Goal: Book appointment/travel/reservation

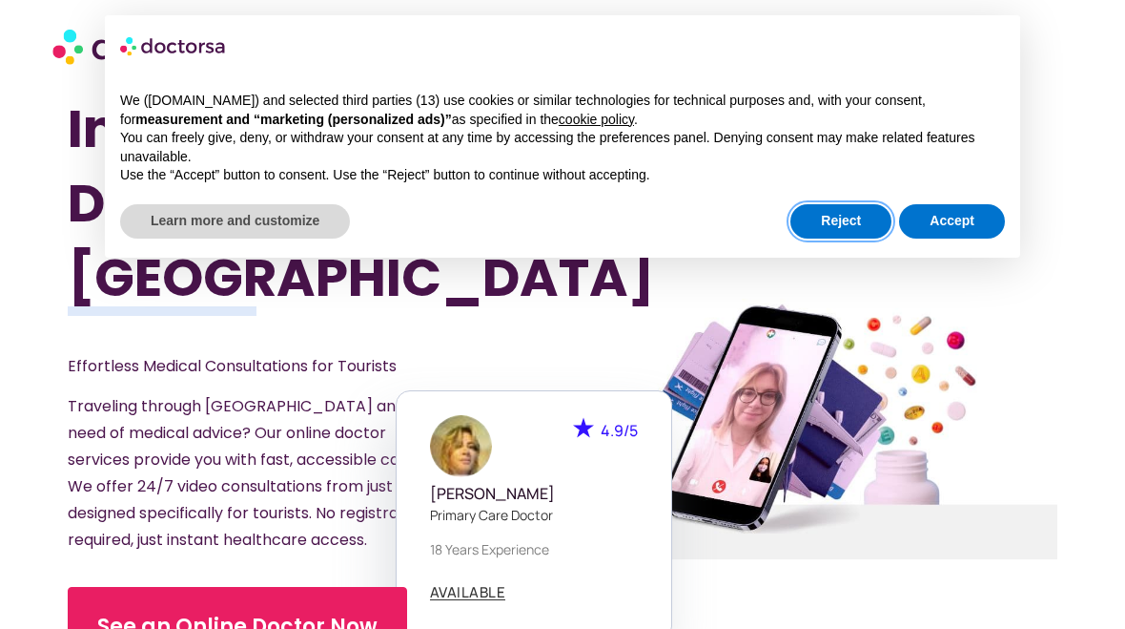
click at [839, 225] on button "Reject" at bounding box center [841, 221] width 101 height 34
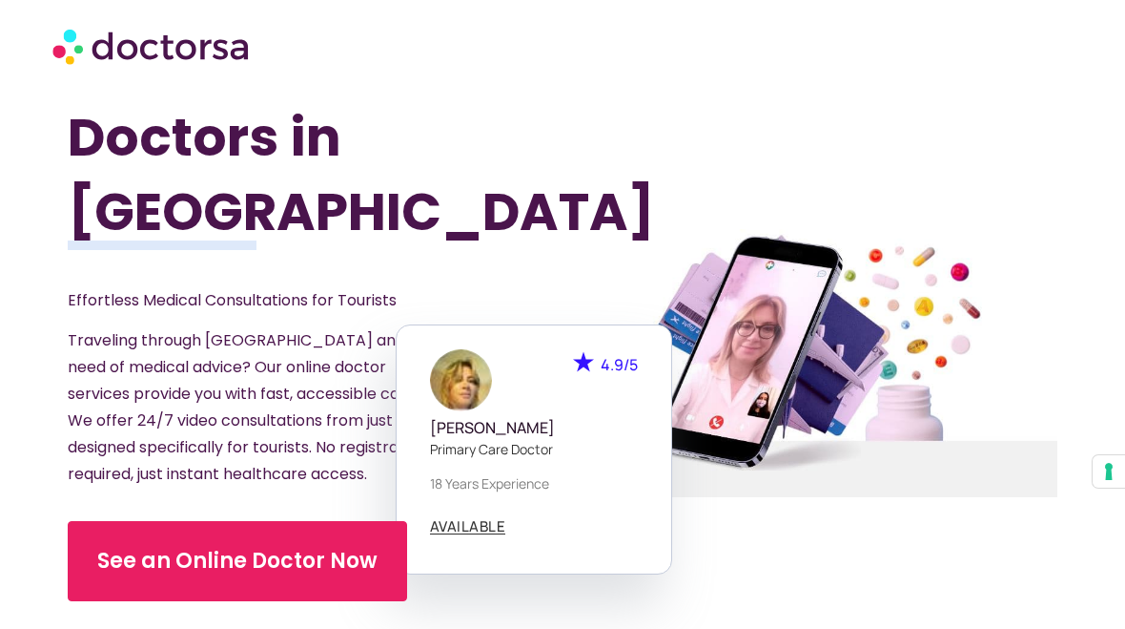
scroll to position [65, 0]
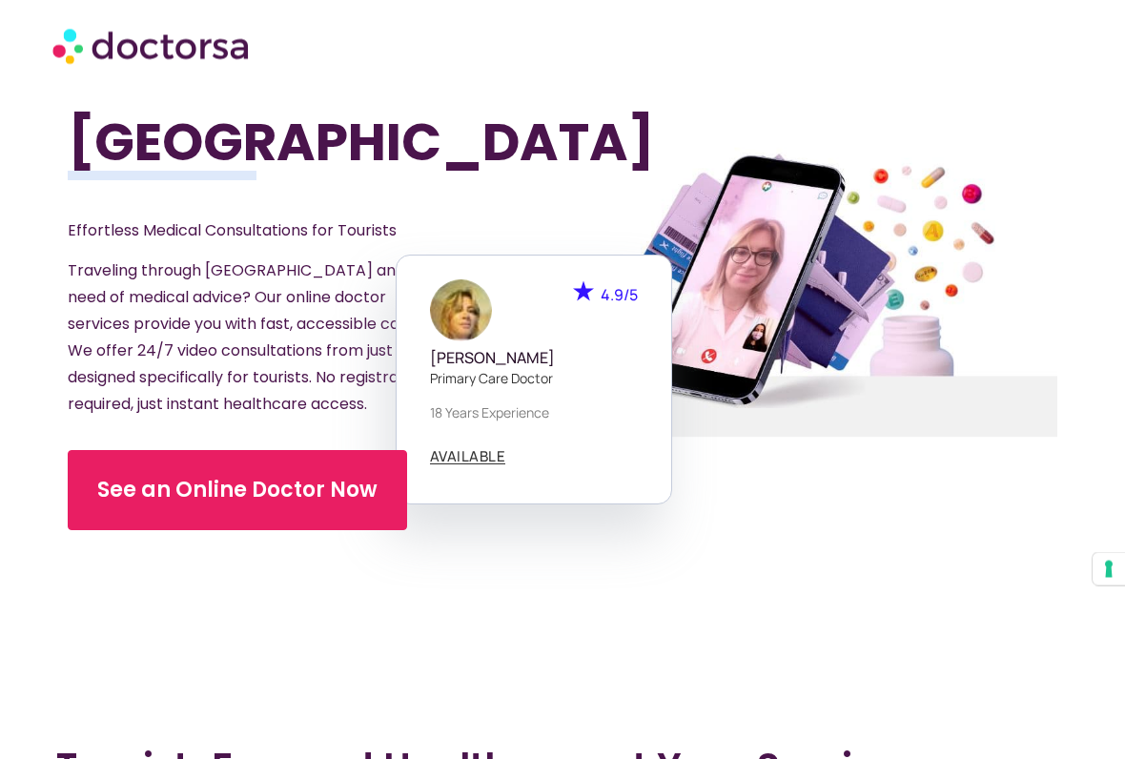
scroll to position [175, 0]
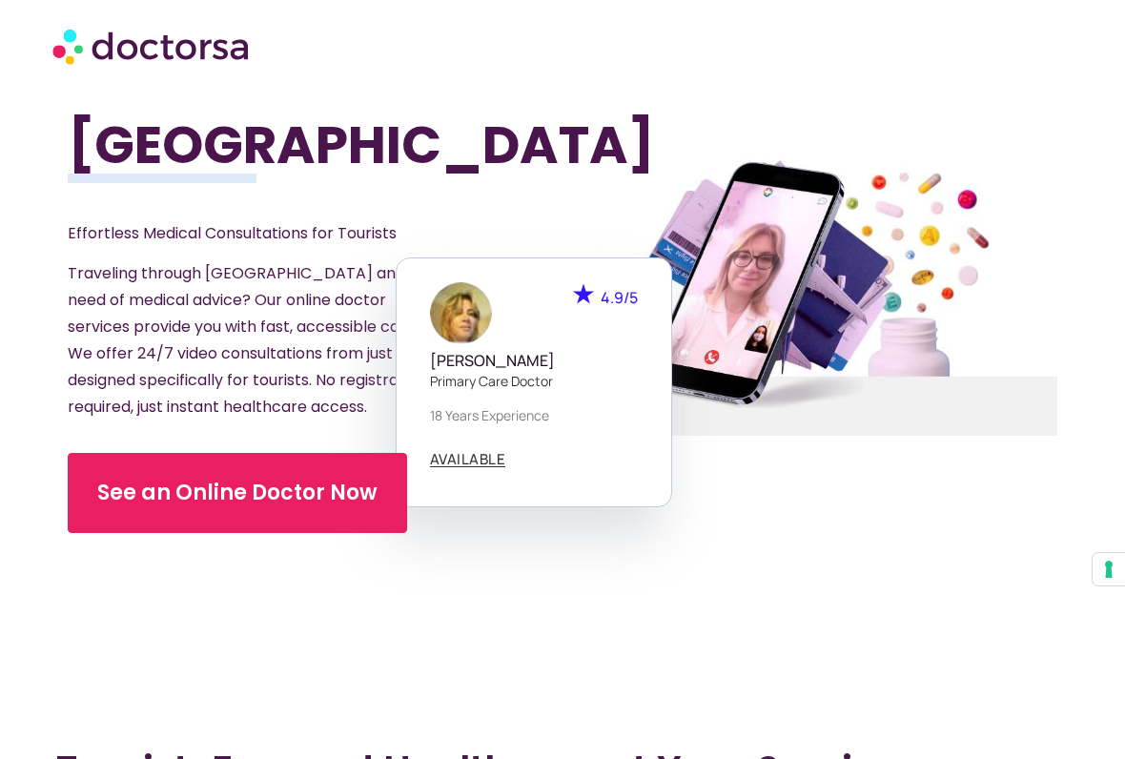
click at [323, 496] on span "See an Online Doctor Now" at bounding box center [237, 493] width 280 height 31
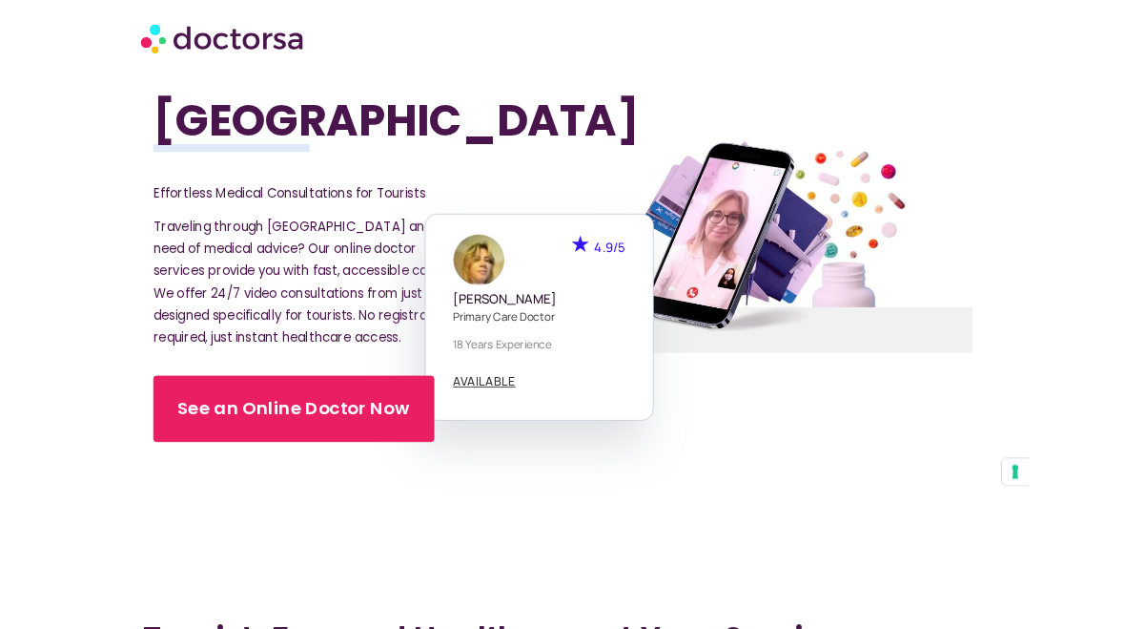
scroll to position [229, 0]
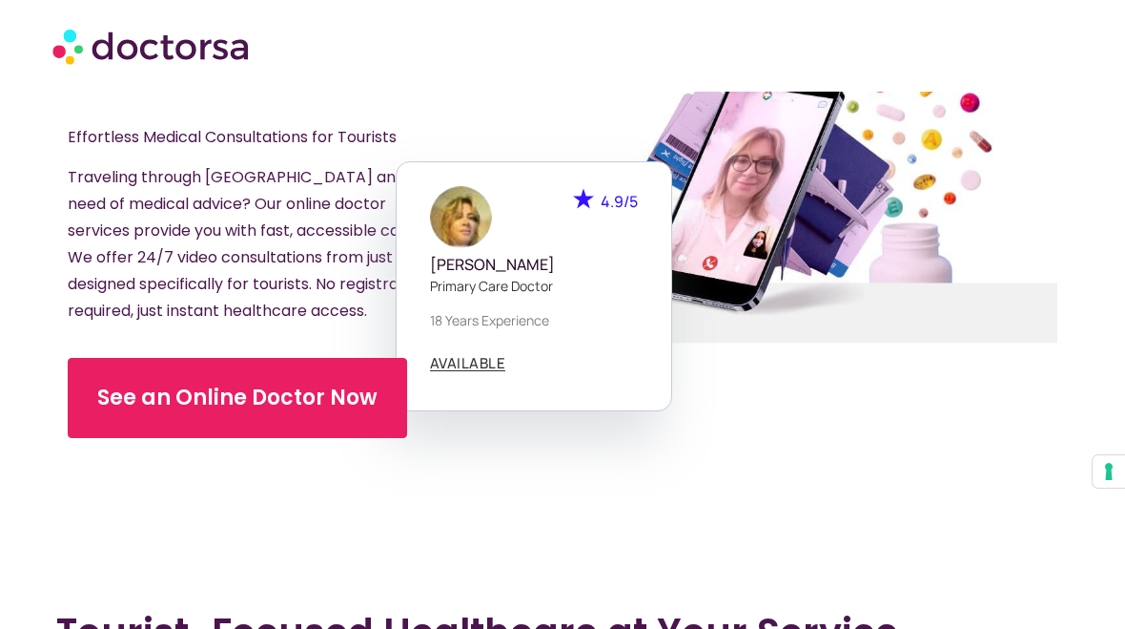
click at [294, 410] on span "See an Online Doctor Now" at bounding box center [237, 397] width 280 height 31
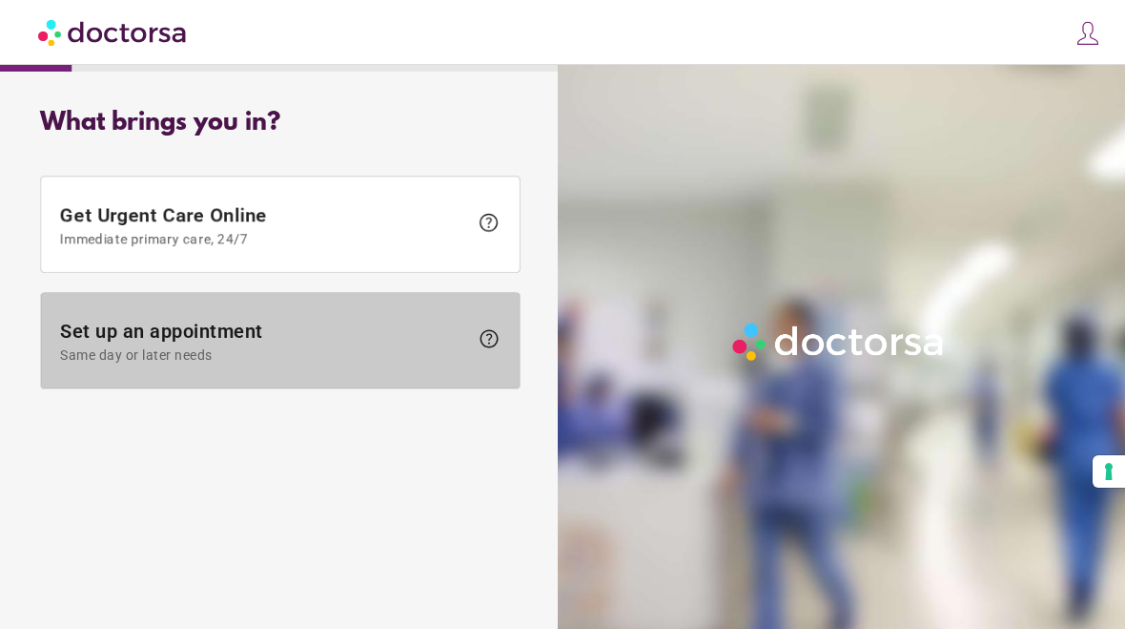
click at [453, 347] on span "Same day or later needs" at bounding box center [264, 354] width 408 height 15
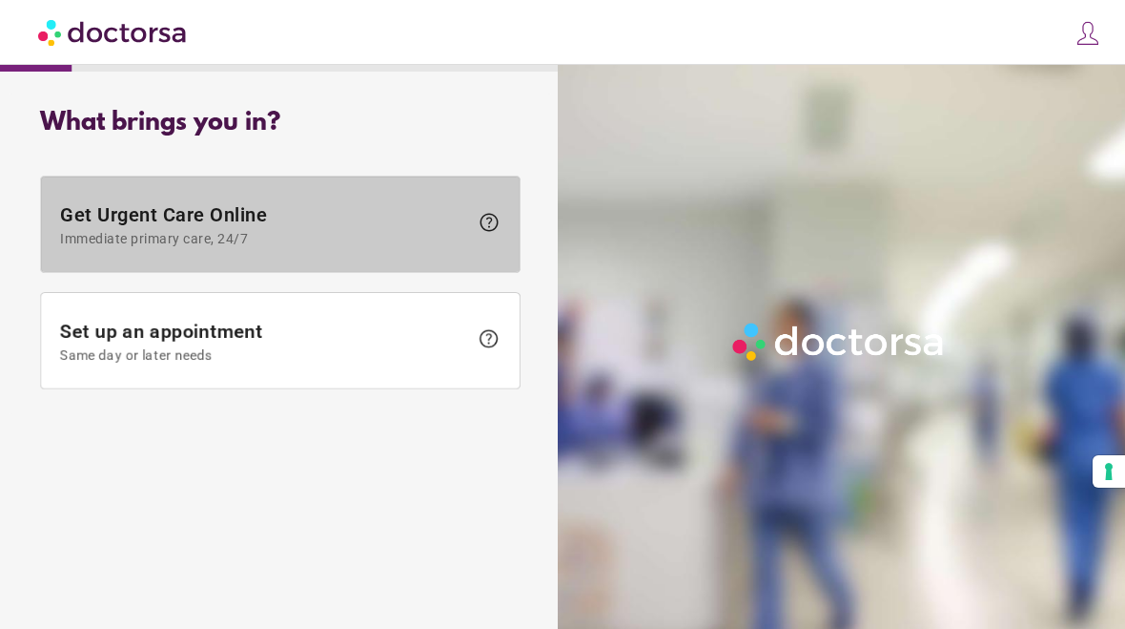
click at [434, 240] on span "Immediate primary care, 24/7" at bounding box center [264, 238] width 408 height 15
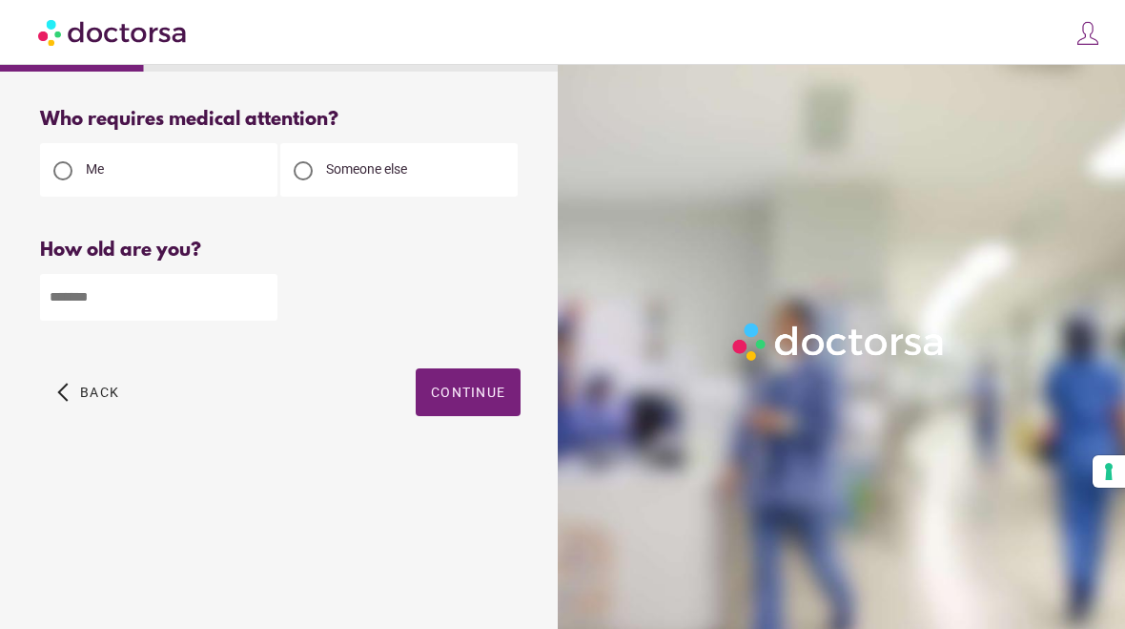
click at [131, 315] on input "number" at bounding box center [158, 297] width 237 height 47
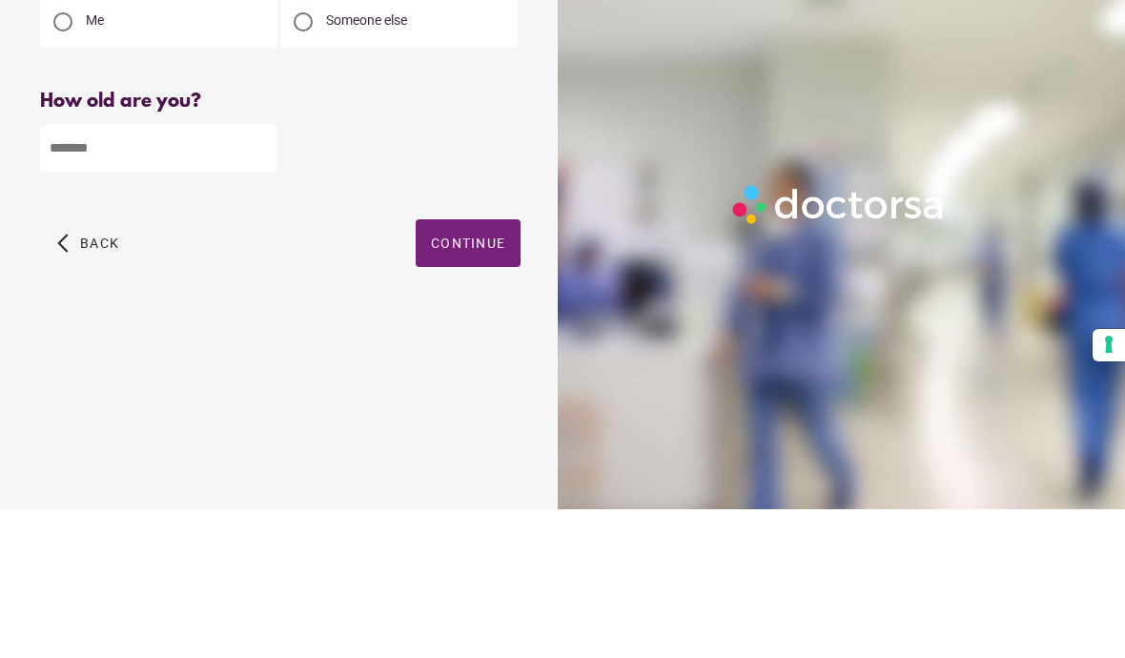
type input "**"
click at [473, 384] on span "Continue" at bounding box center [468, 391] width 74 height 15
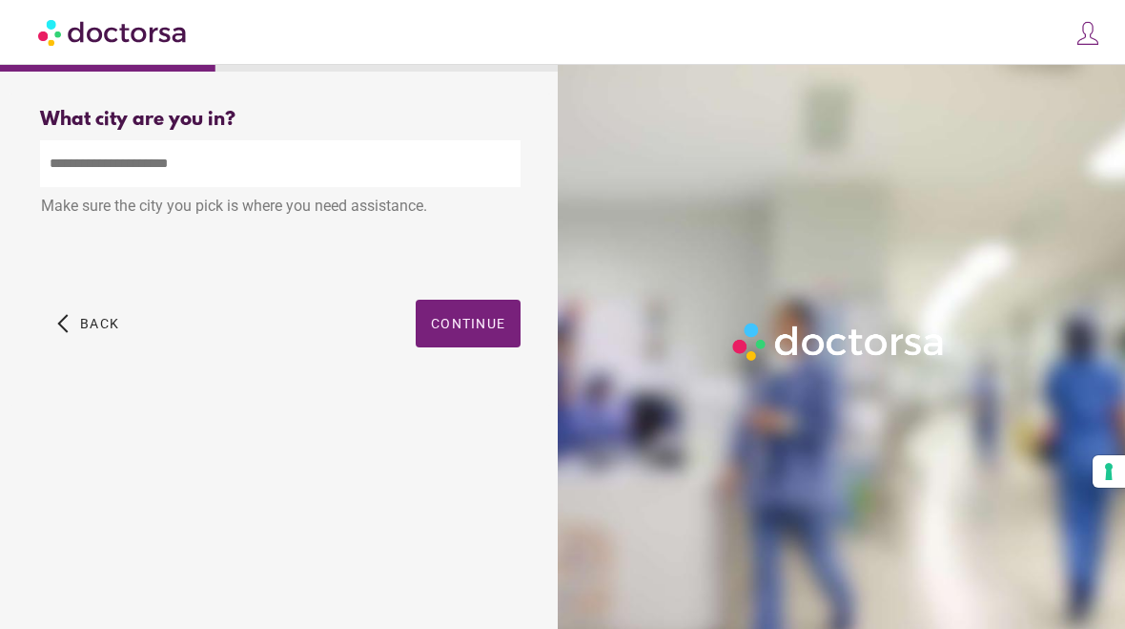
click at [88, 170] on input "text" at bounding box center [280, 163] width 481 height 47
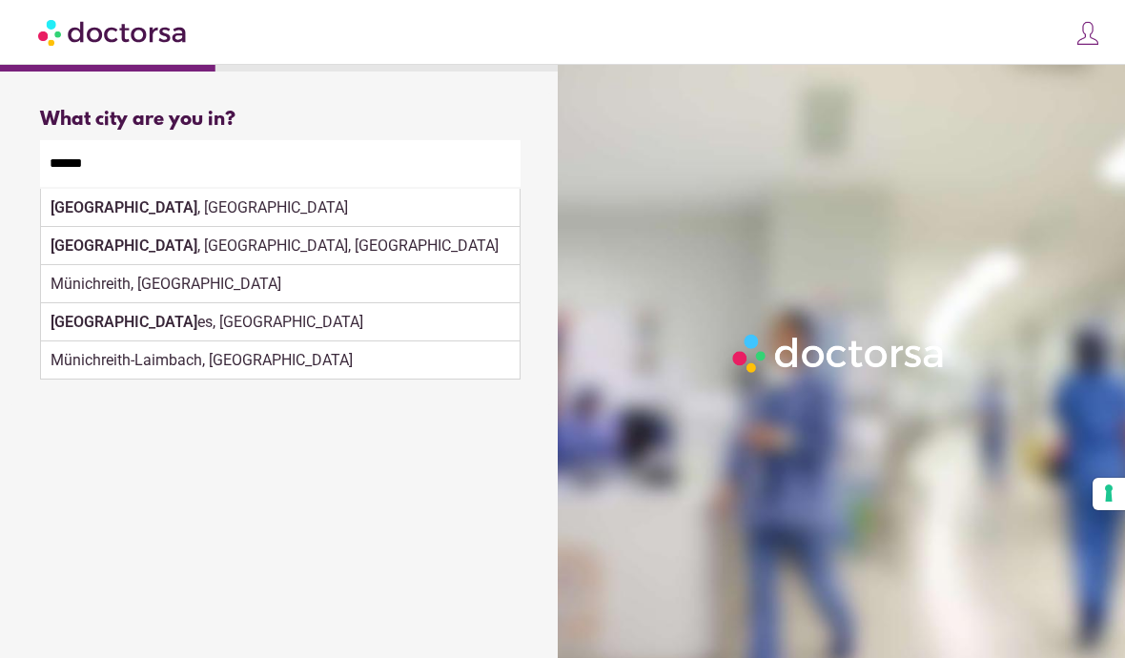
click at [150, 214] on div "Munich , Germany" at bounding box center [280, 208] width 479 height 38
type input "**********"
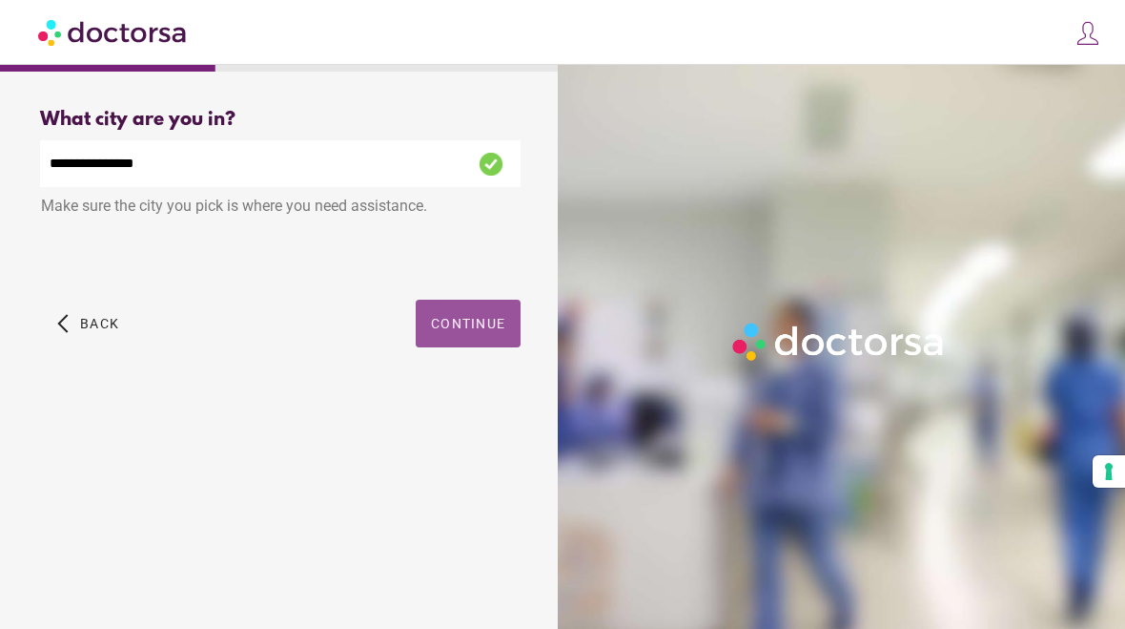
click at [481, 331] on span "Continue" at bounding box center [468, 323] width 74 height 15
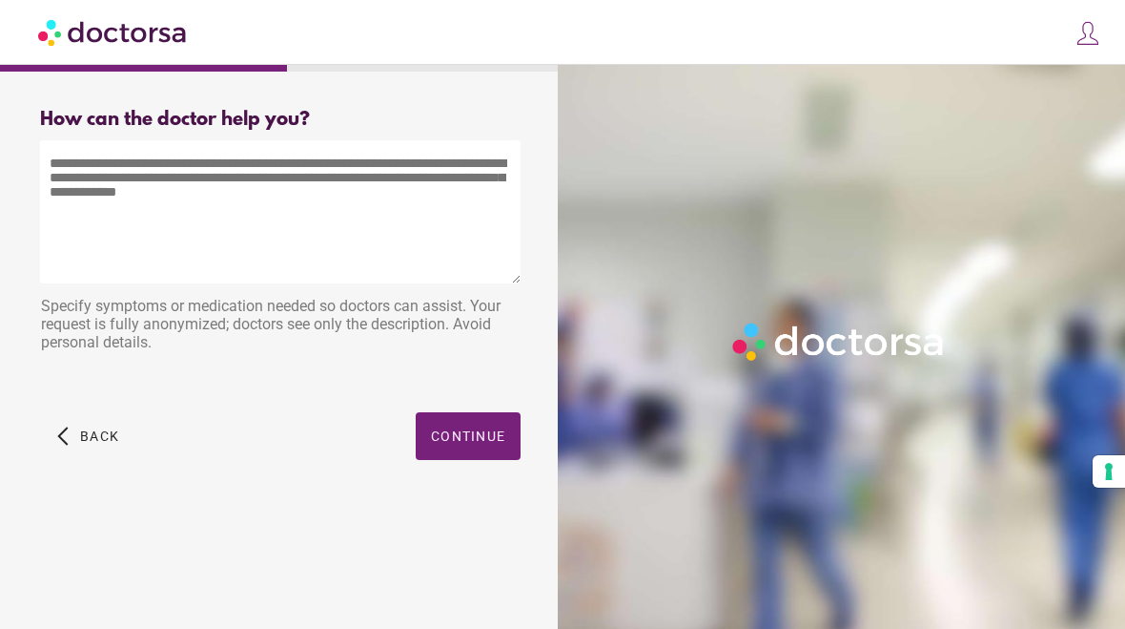
click at [78, 185] on textarea at bounding box center [280, 211] width 481 height 143
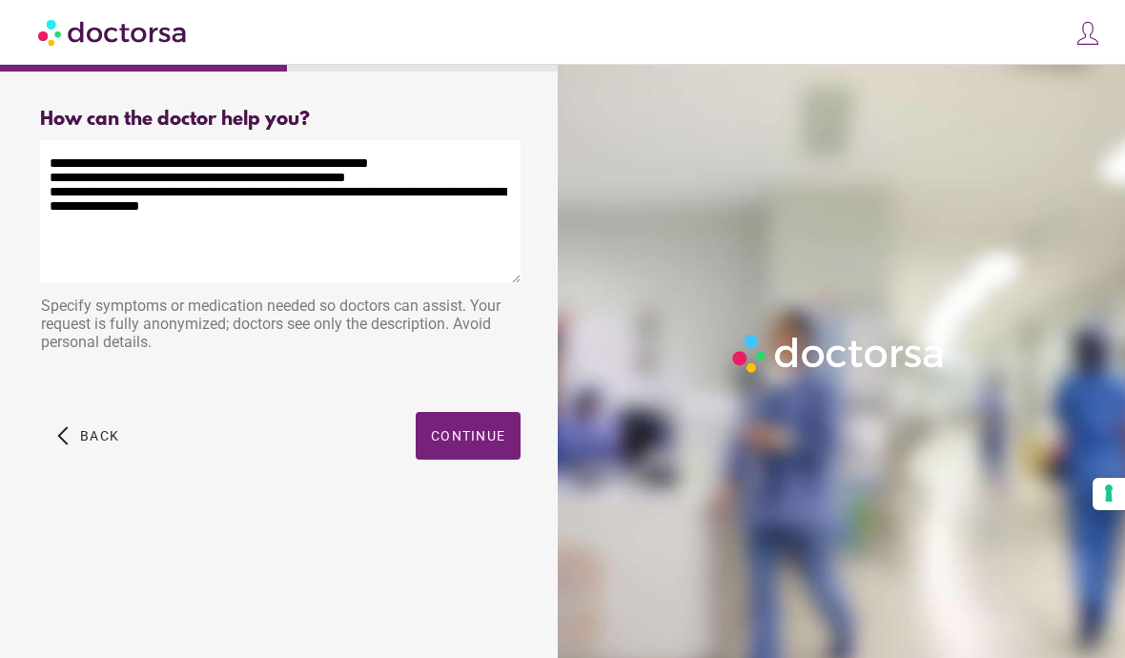
type textarea "**********"
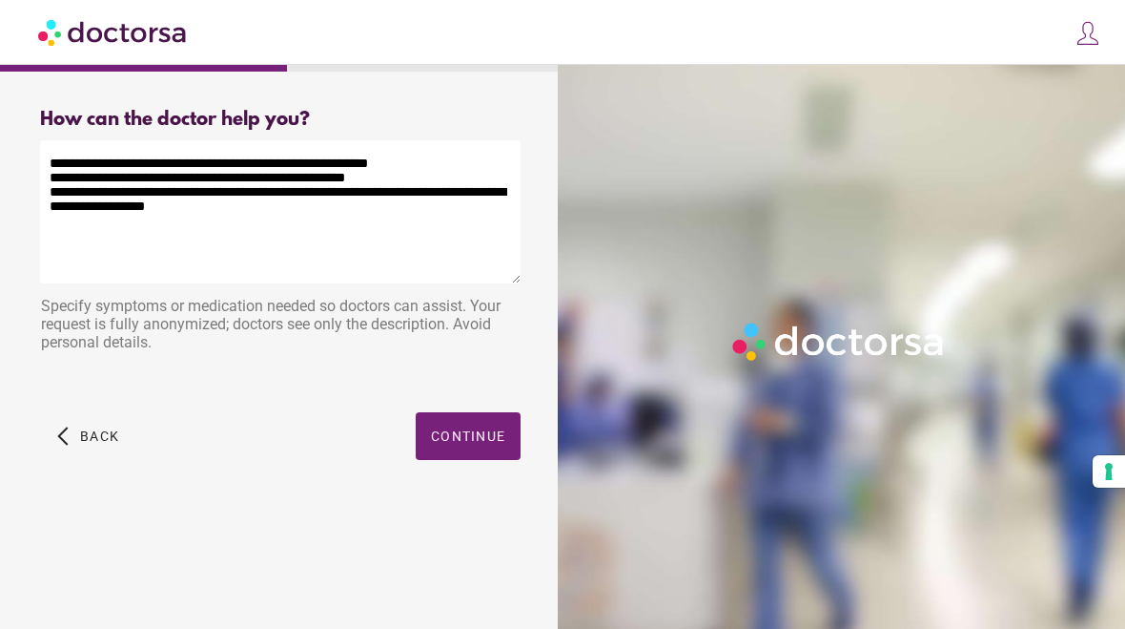
click at [486, 439] on span "Continue" at bounding box center [468, 435] width 74 height 15
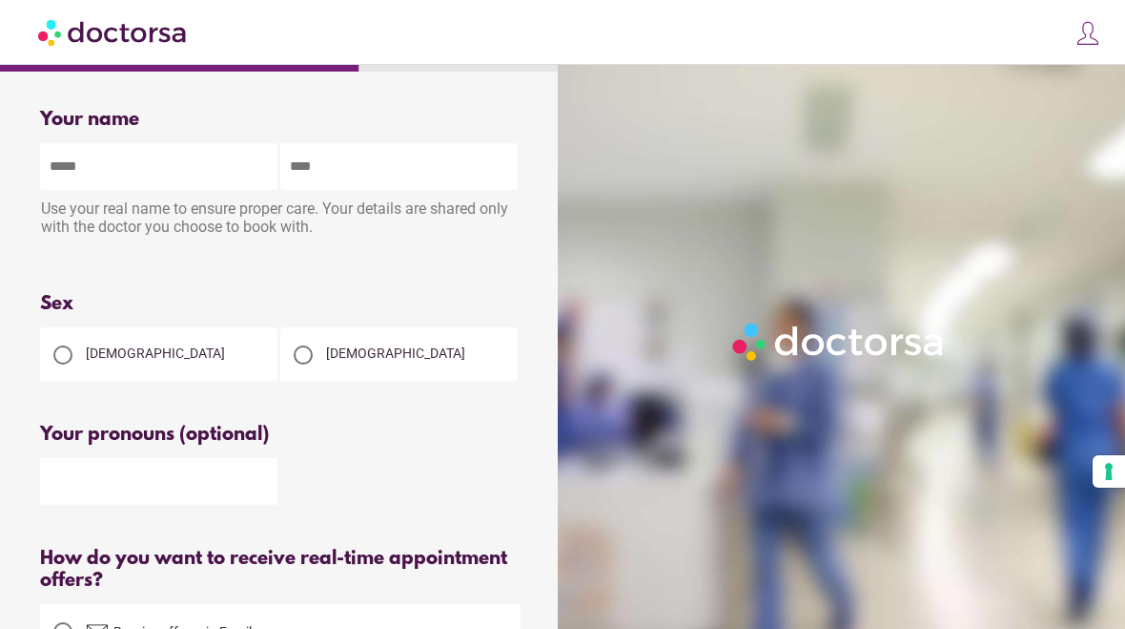
click at [98, 164] on input "text" at bounding box center [158, 166] width 237 height 47
type input "***"
click at [352, 173] on input "text" at bounding box center [398, 166] width 237 height 47
type input "******"
click at [78, 368] on div at bounding box center [63, 355] width 38 height 38
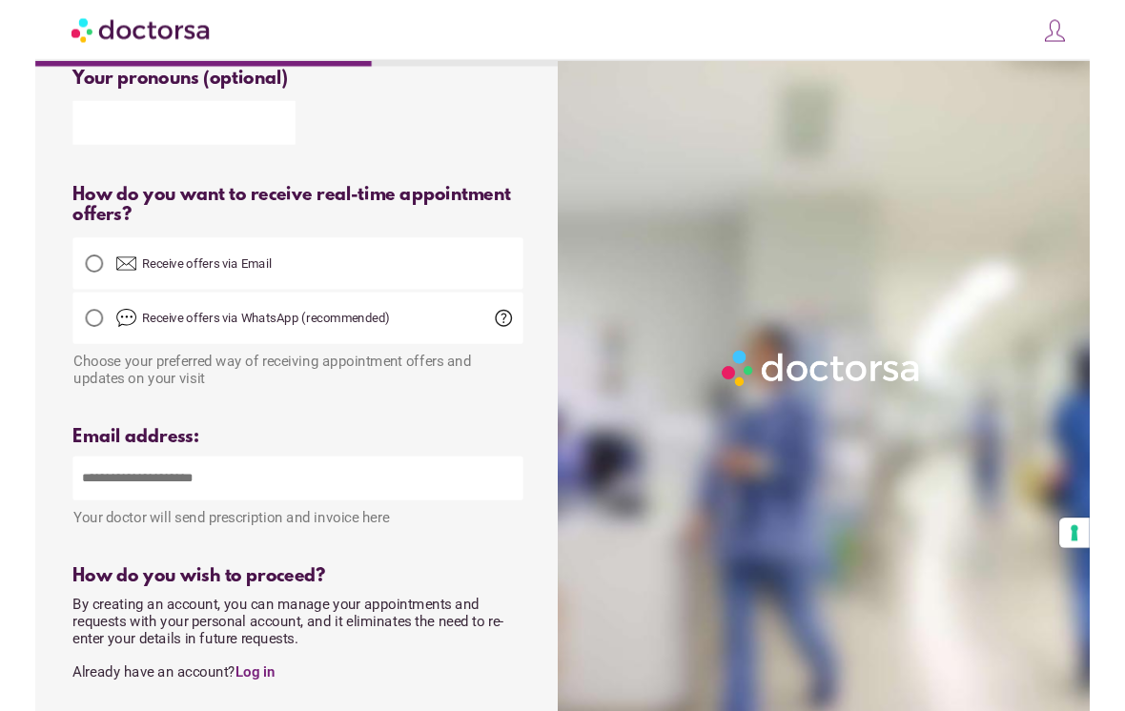
scroll to position [351, 0]
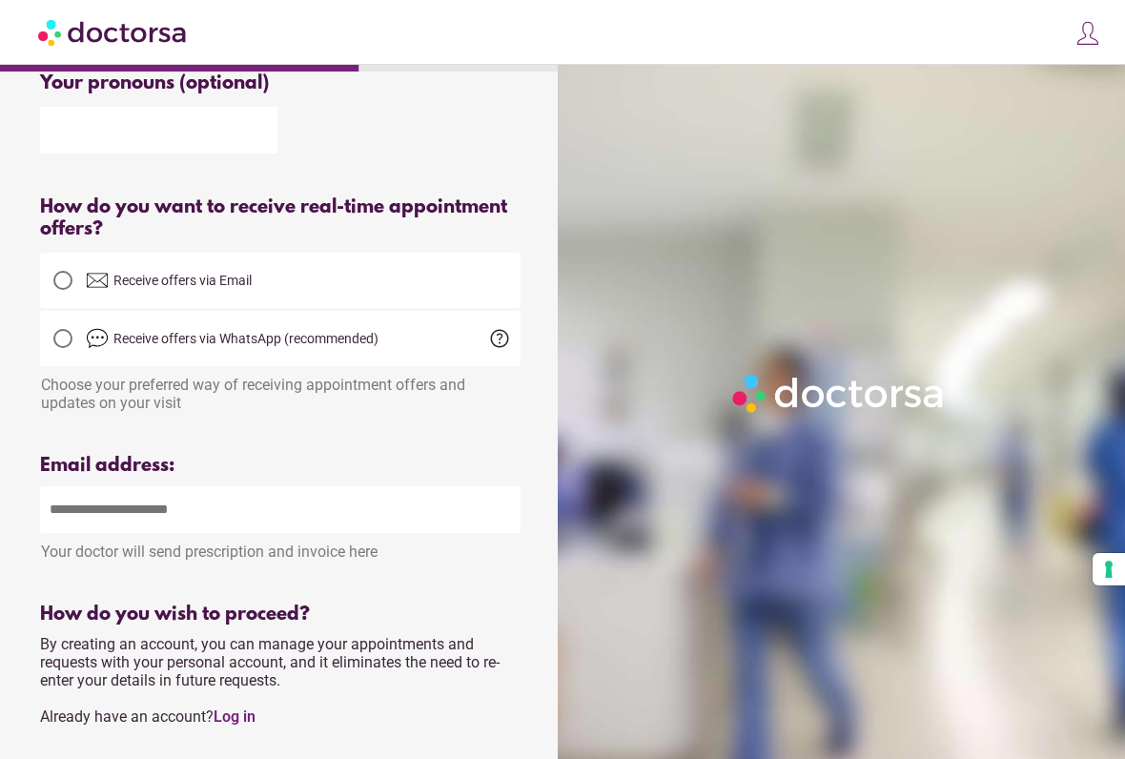
click at [67, 290] on div at bounding box center [62, 280] width 19 height 19
click at [96, 507] on input "email" at bounding box center [280, 509] width 481 height 47
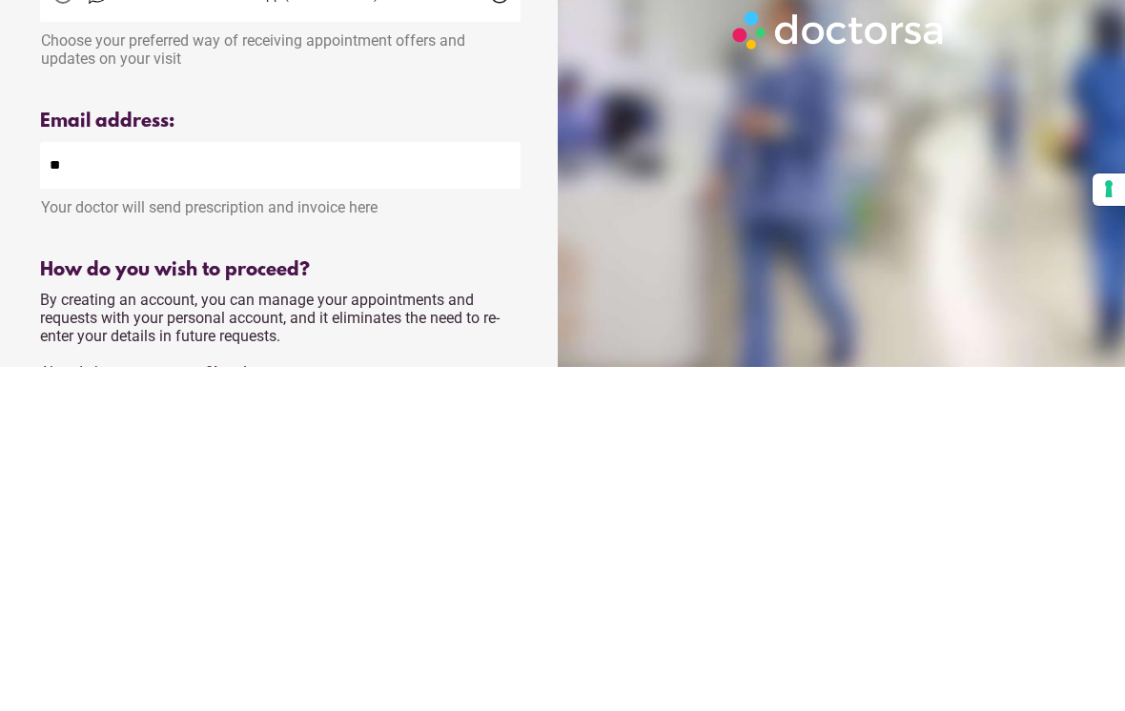
type input "***"
type input "**********"
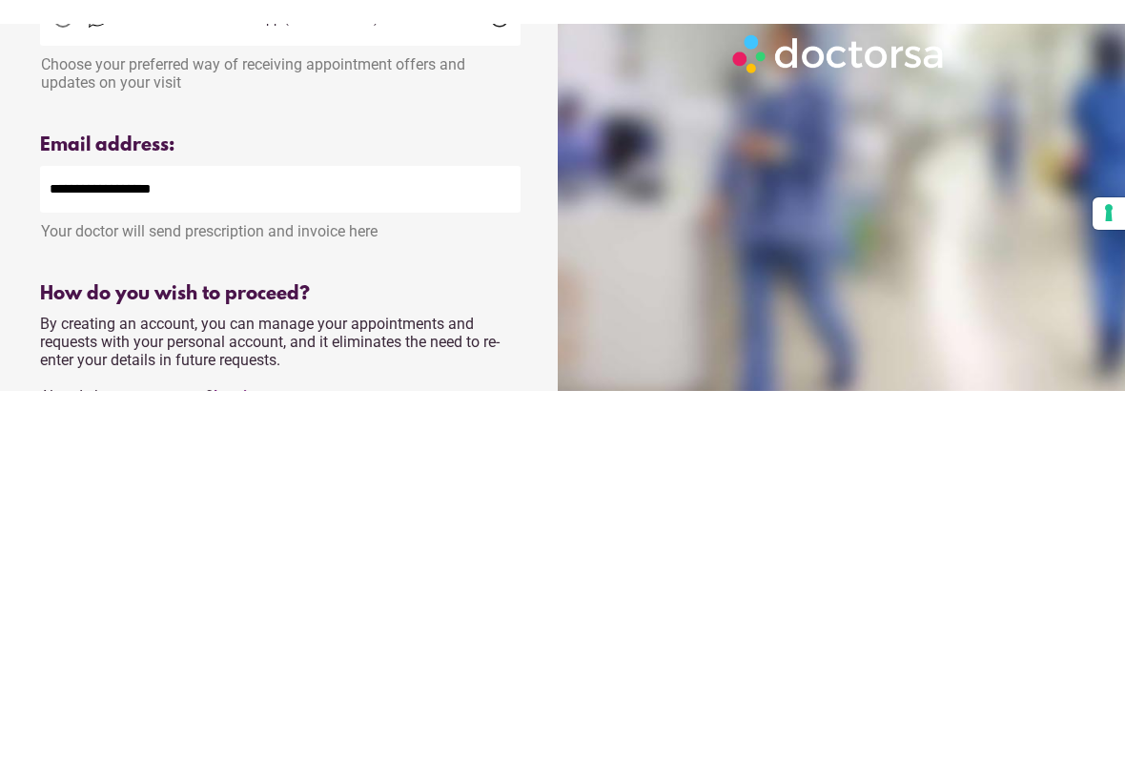
scroll to position [695, 0]
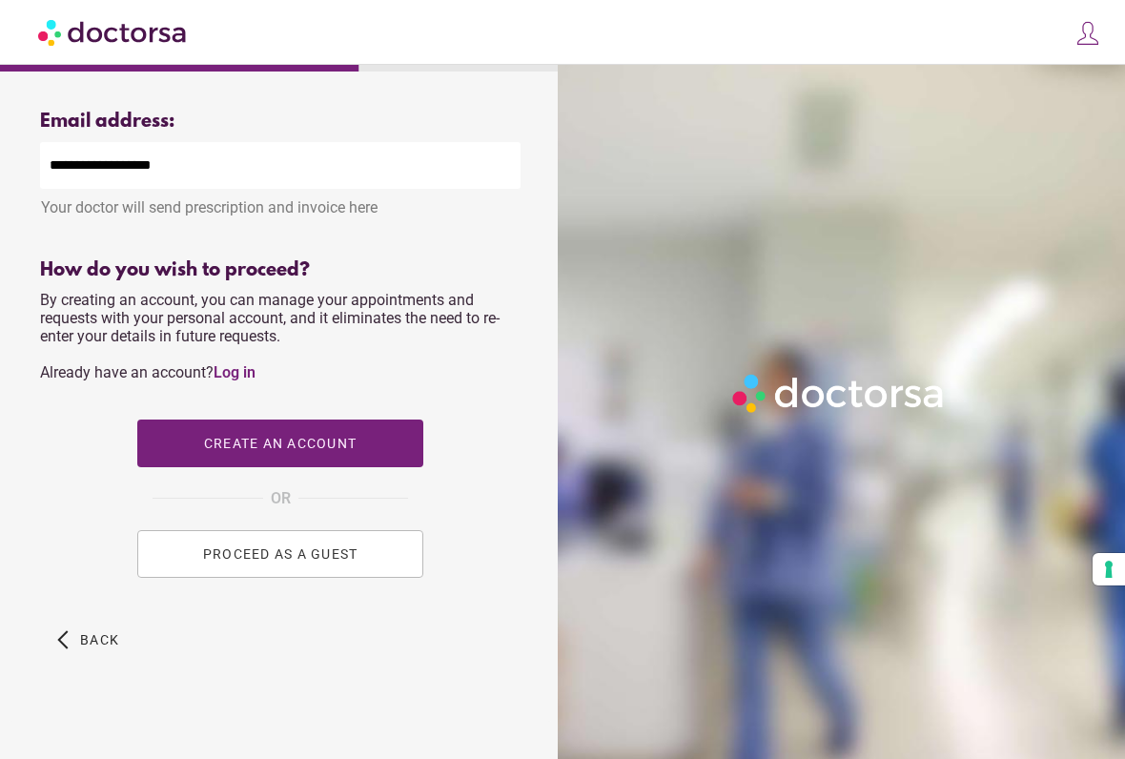
click at [338, 562] on span "PROCEED AS A GUEST" at bounding box center [280, 553] width 155 height 15
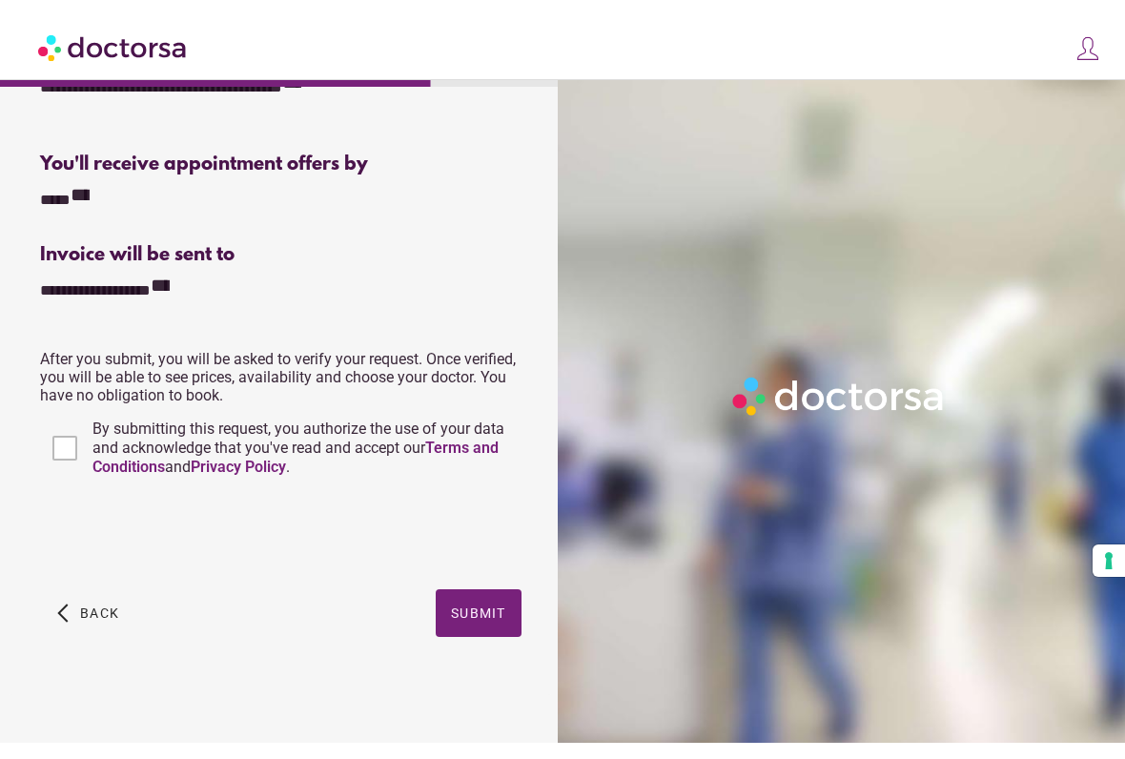
scroll to position [422, 0]
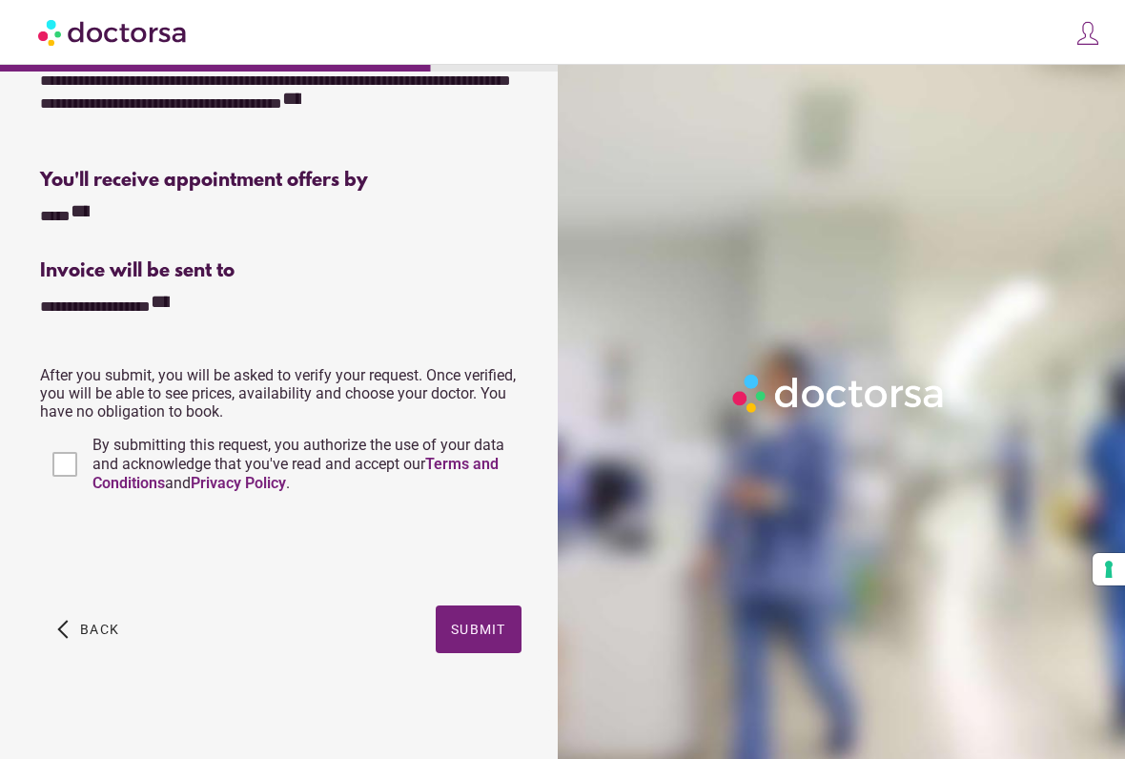
click at [484, 628] on span "button" at bounding box center [479, 630] width 86 height 48
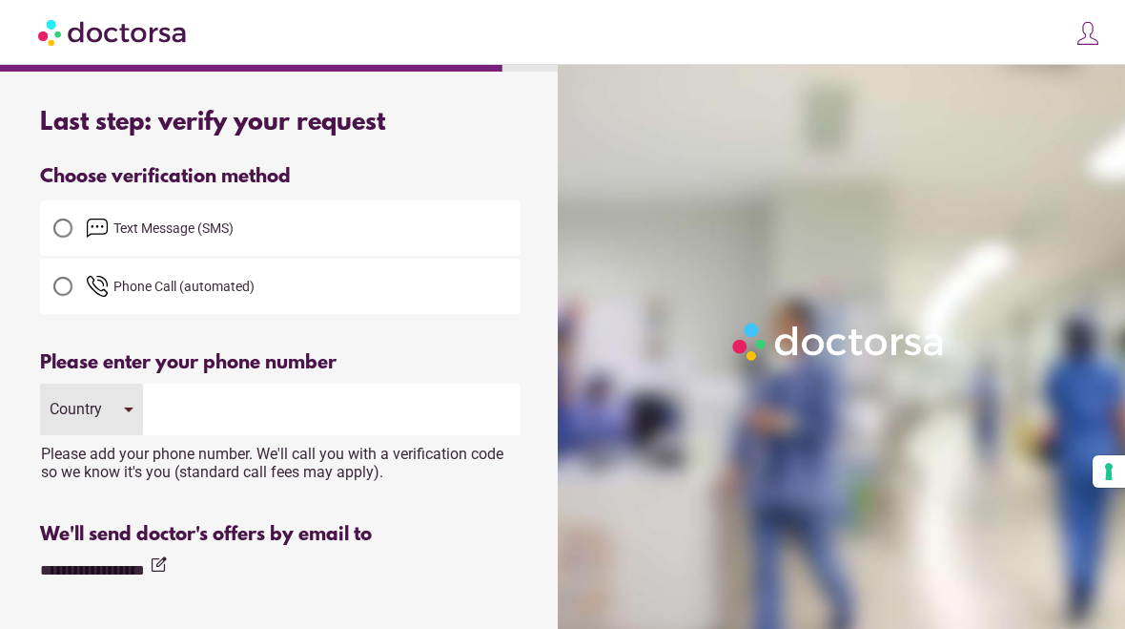
click at [81, 236] on div at bounding box center [63, 228] width 38 height 38
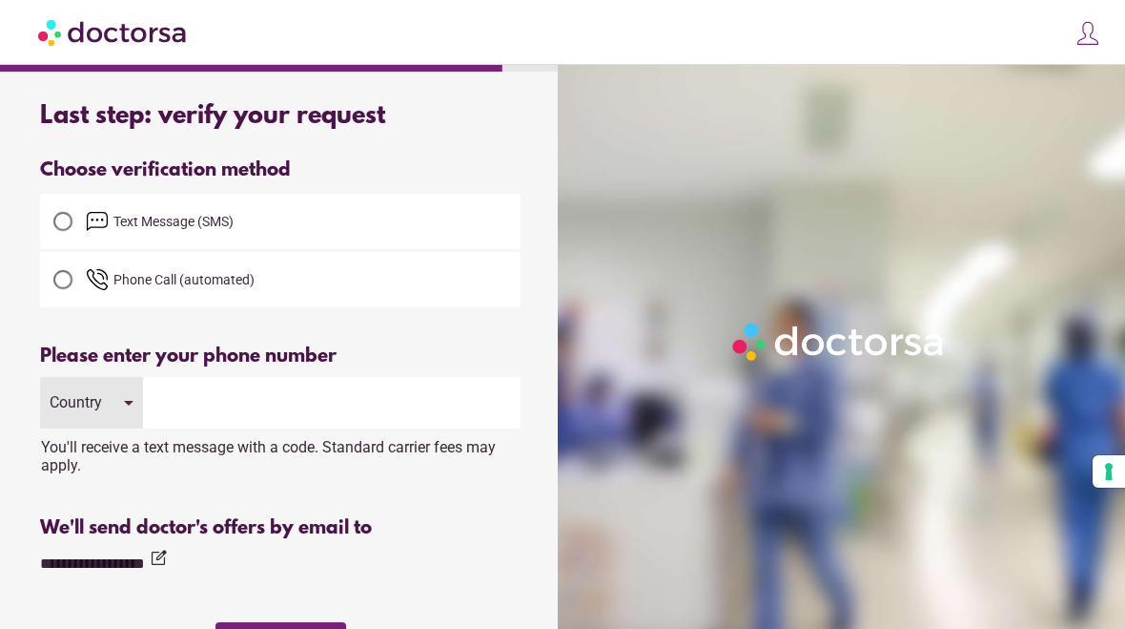
scroll to position [6, 0]
click at [131, 406] on div "Country" at bounding box center [91, 404] width 103 height 52
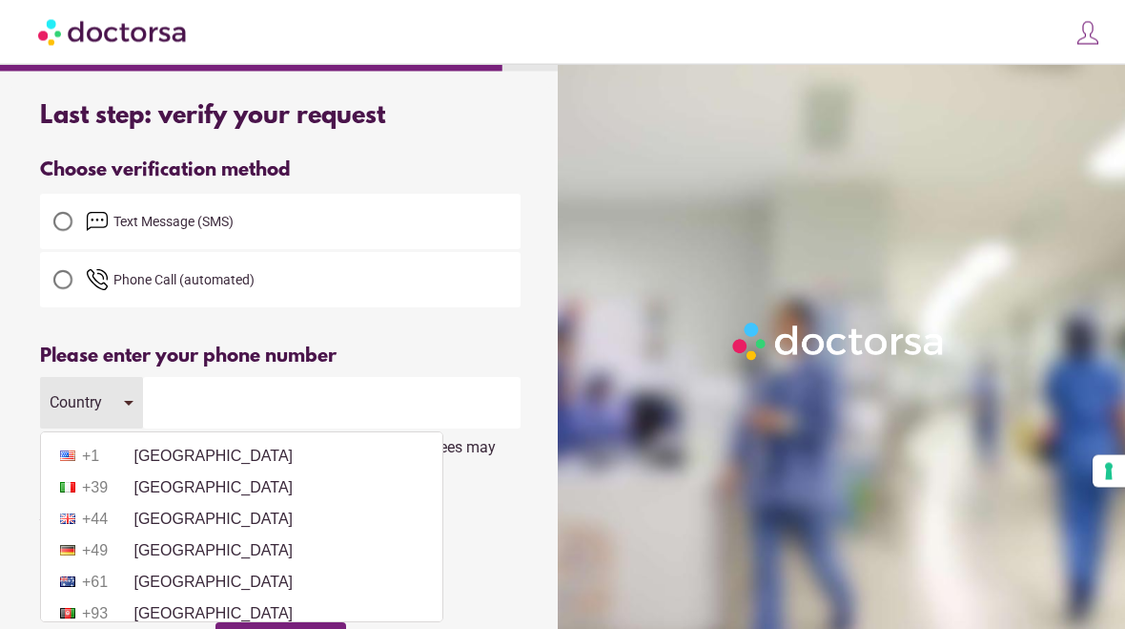
scroll to position [7, 0]
click at [216, 459] on li "+1 [GEOGRAPHIC_DATA]" at bounding box center [242, 456] width 382 height 29
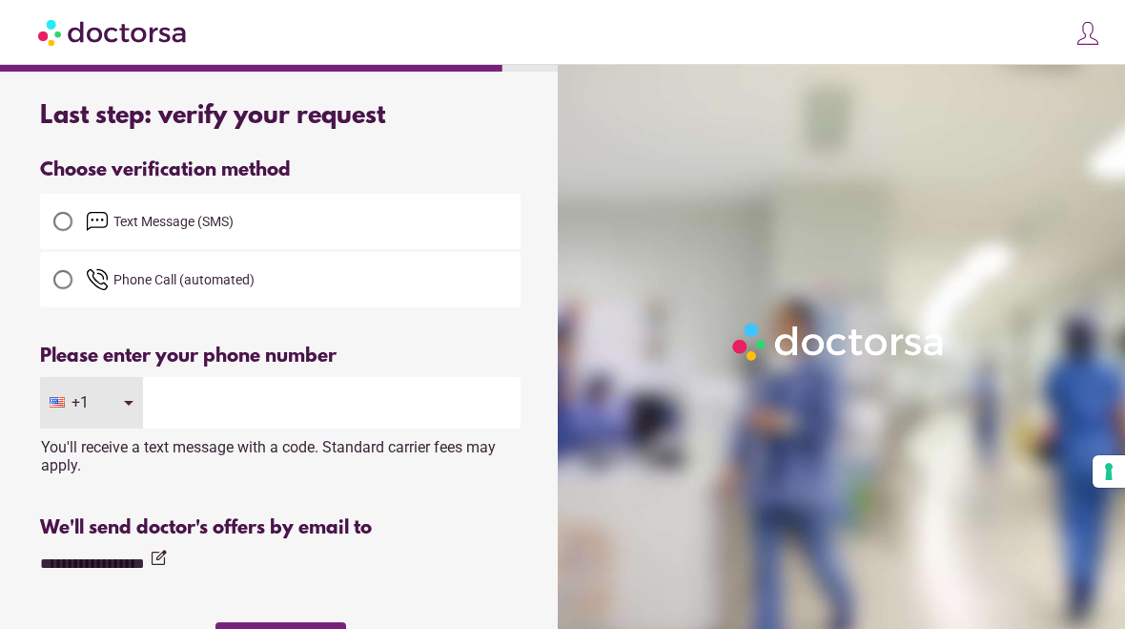
click at [198, 412] on input "tel" at bounding box center [332, 403] width 378 height 52
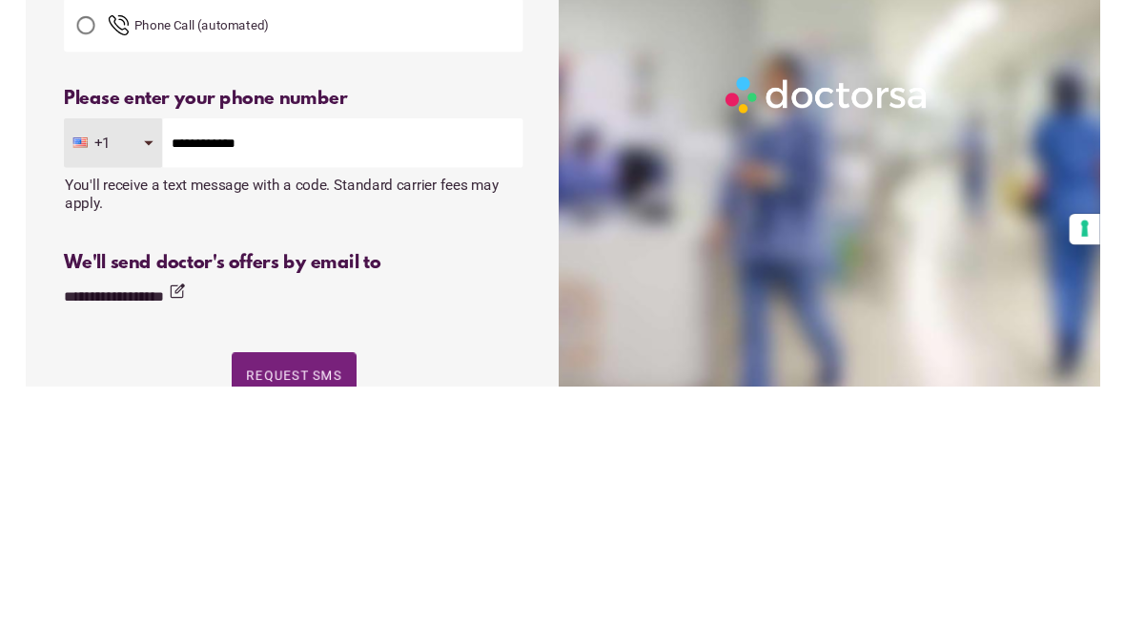
scroll to position [260, 0]
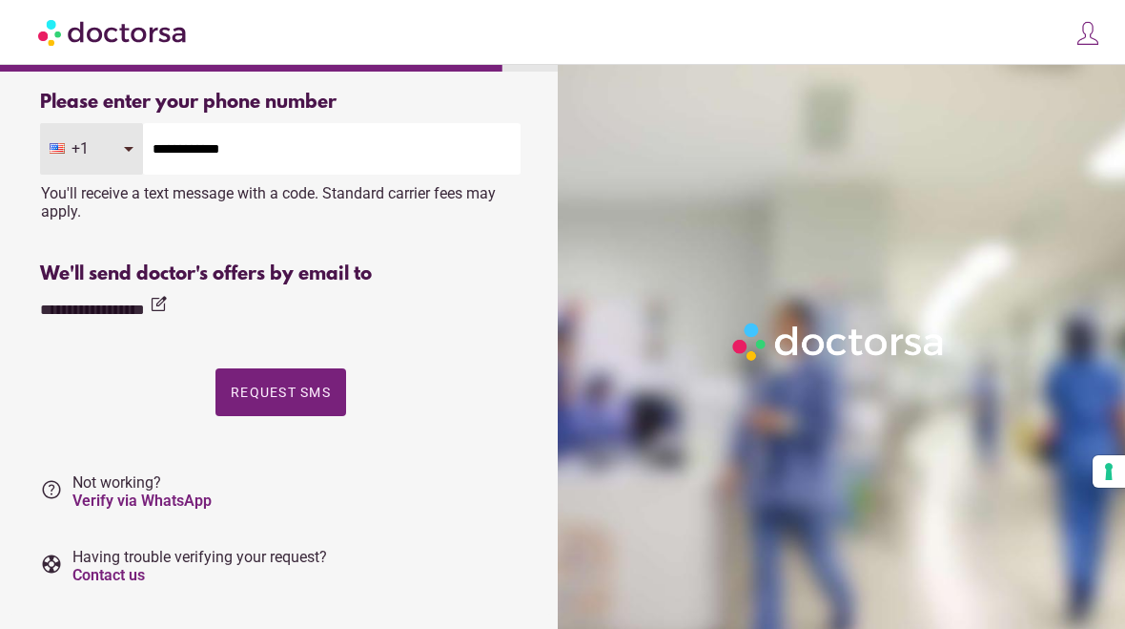
type input "**********"
click at [308, 396] on span "Request SMS" at bounding box center [281, 391] width 100 height 15
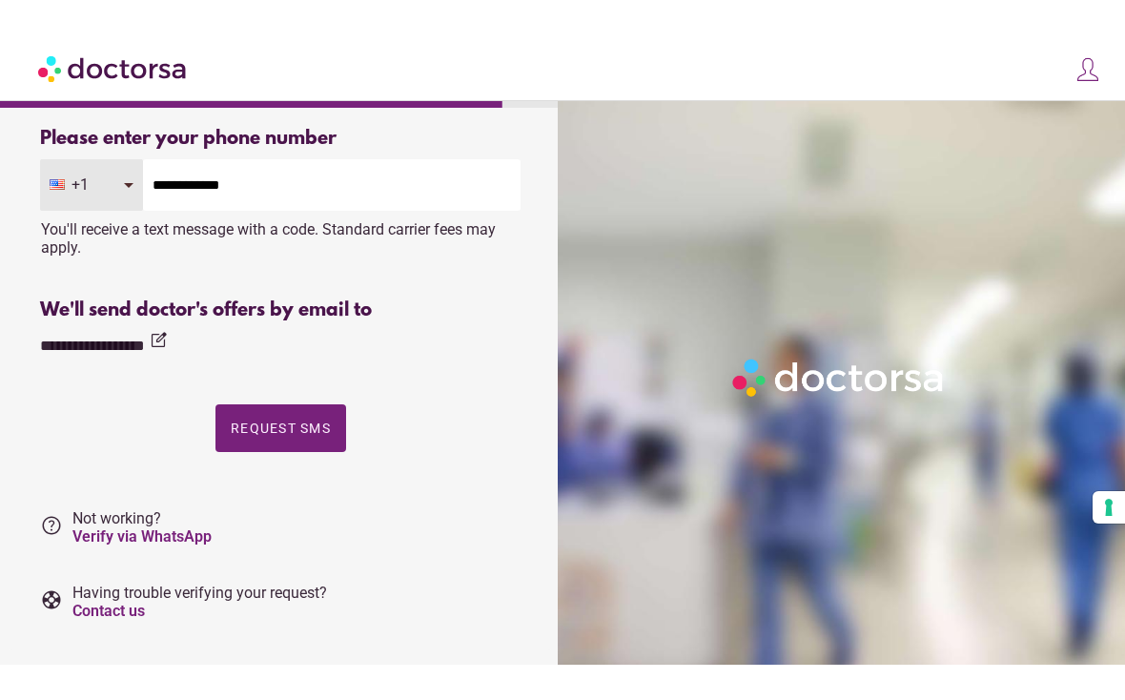
scroll to position [0, 0]
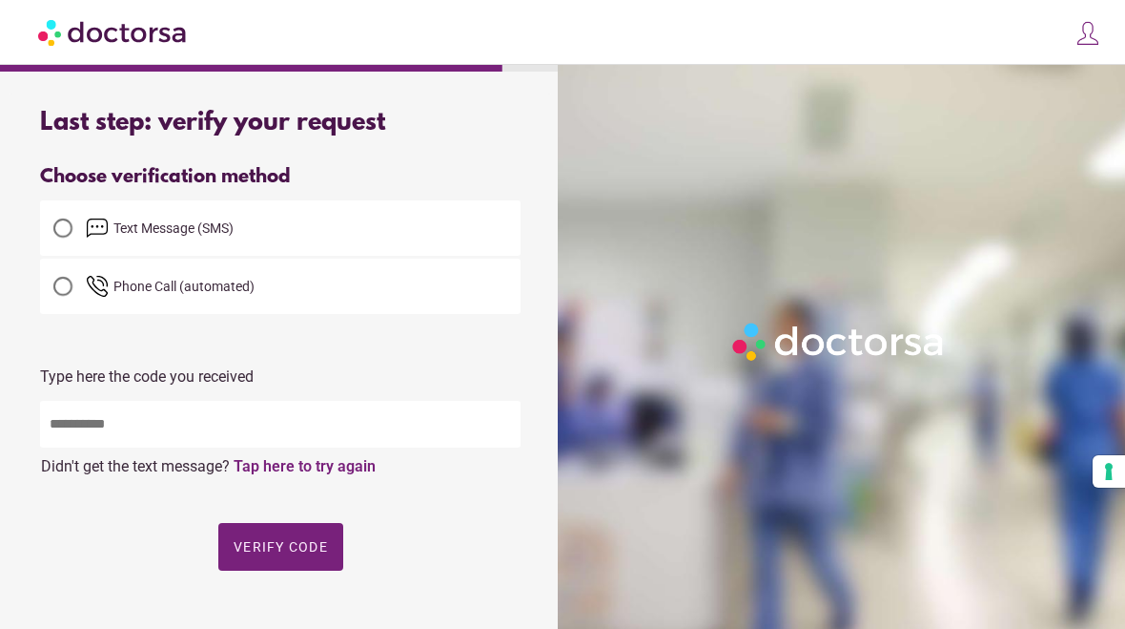
click at [348, 473] on link "Tap here to try again" at bounding box center [305, 466] width 142 height 18
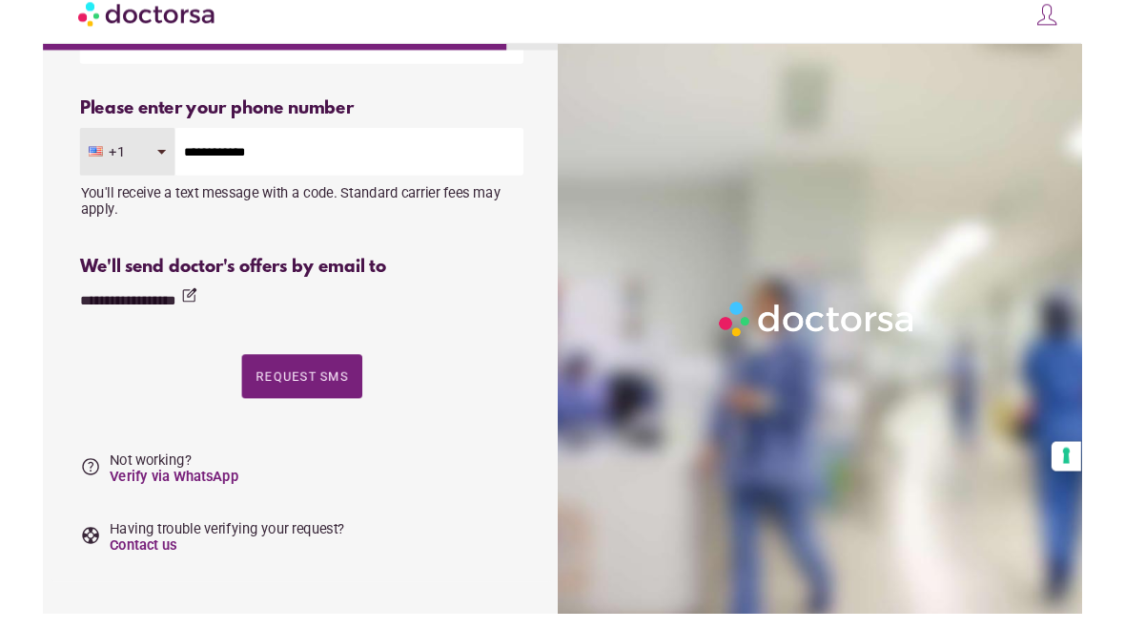
scroll to position [298, 0]
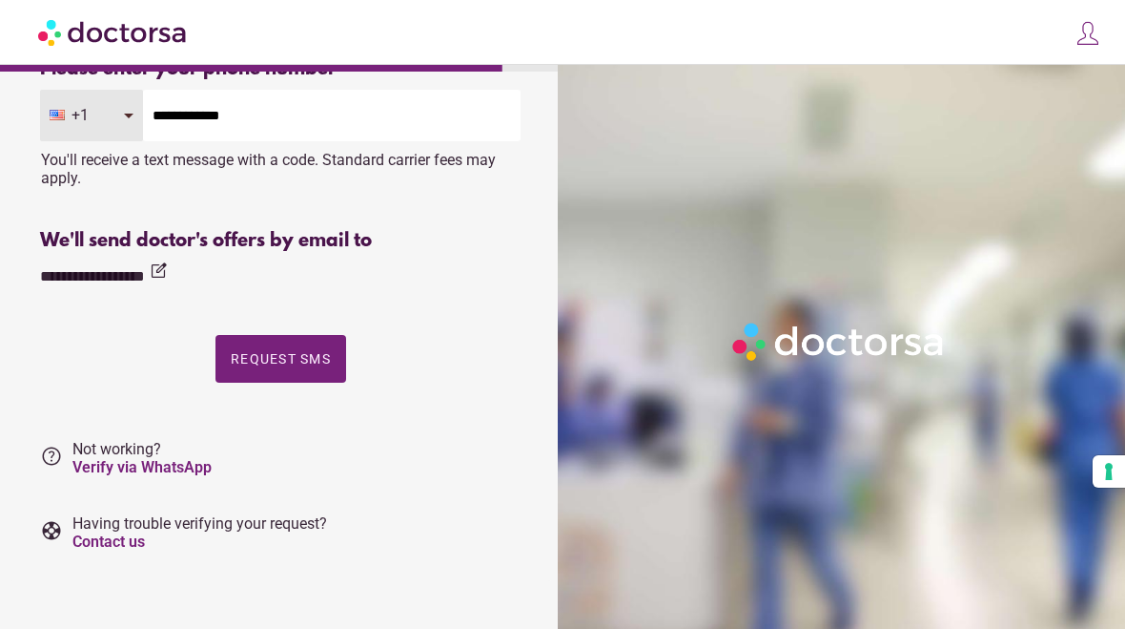
click at [120, 547] on link "Contact us" at bounding box center [108, 541] width 72 height 18
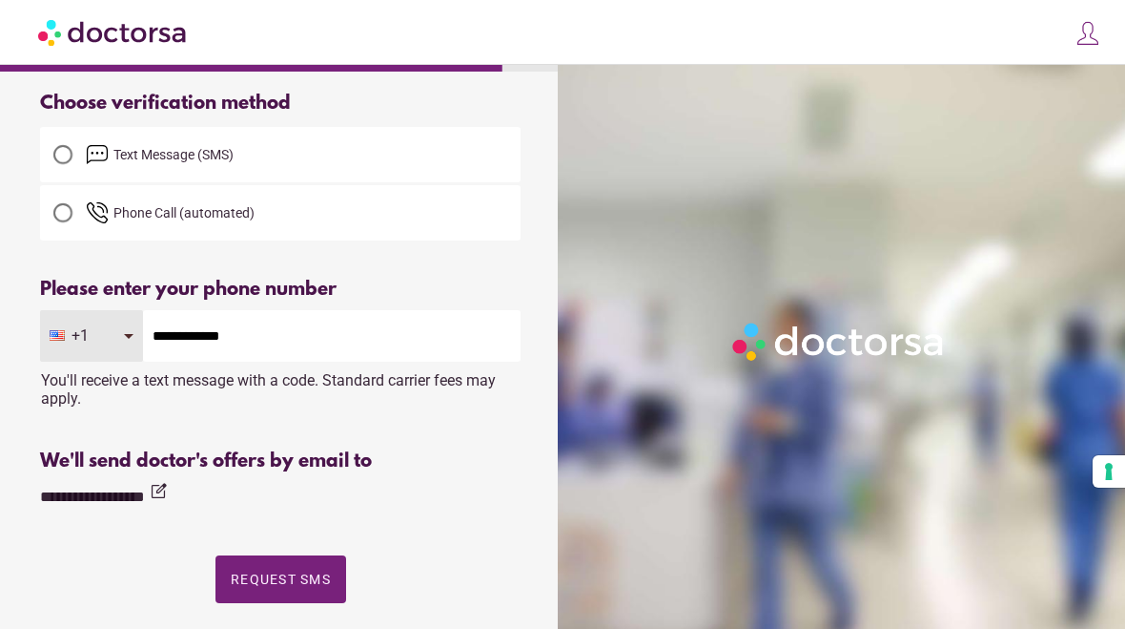
scroll to position [0, 0]
